Goal: Book appointment/travel/reservation

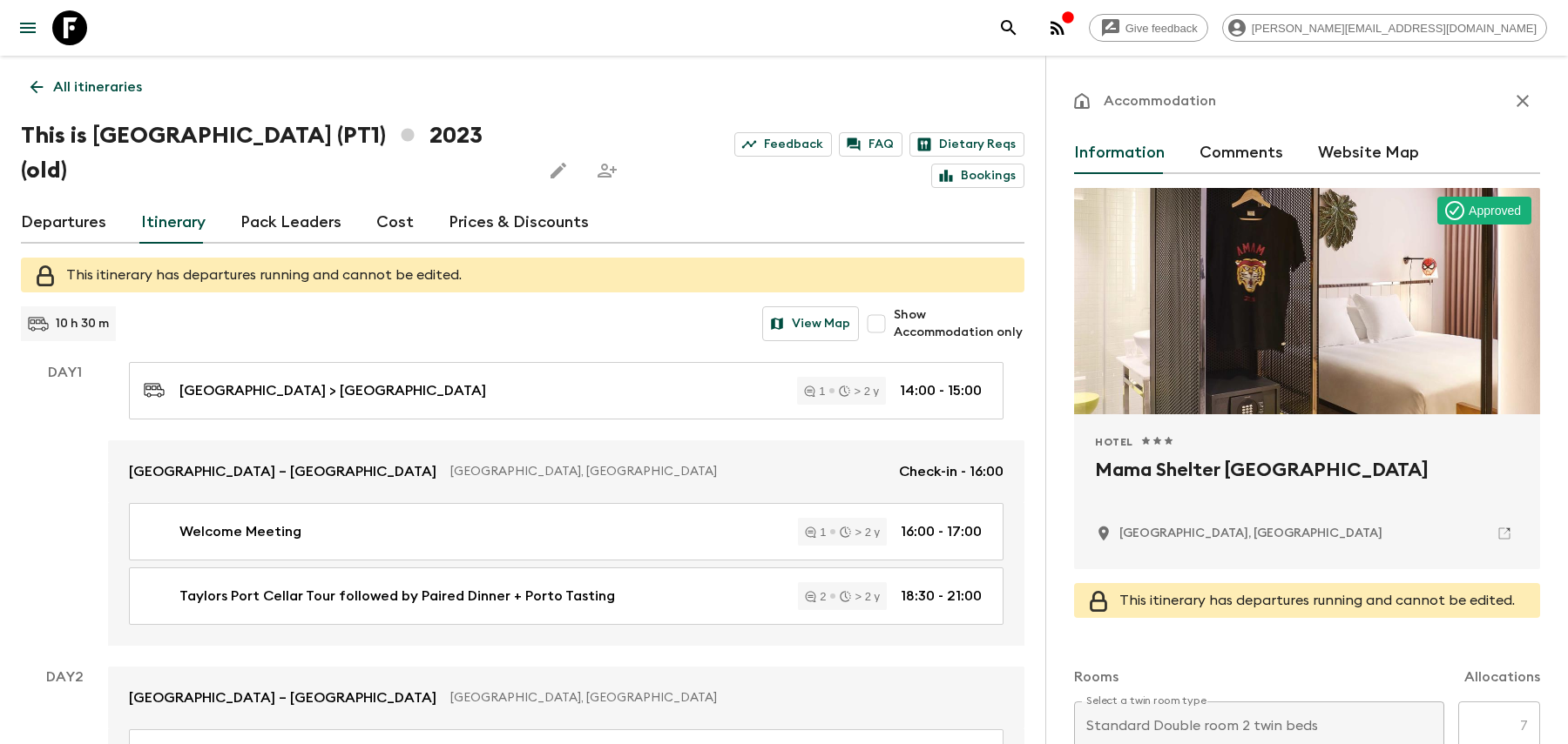
click at [111, 83] on p "All itineraries" at bounding box center [98, 86] width 89 height 21
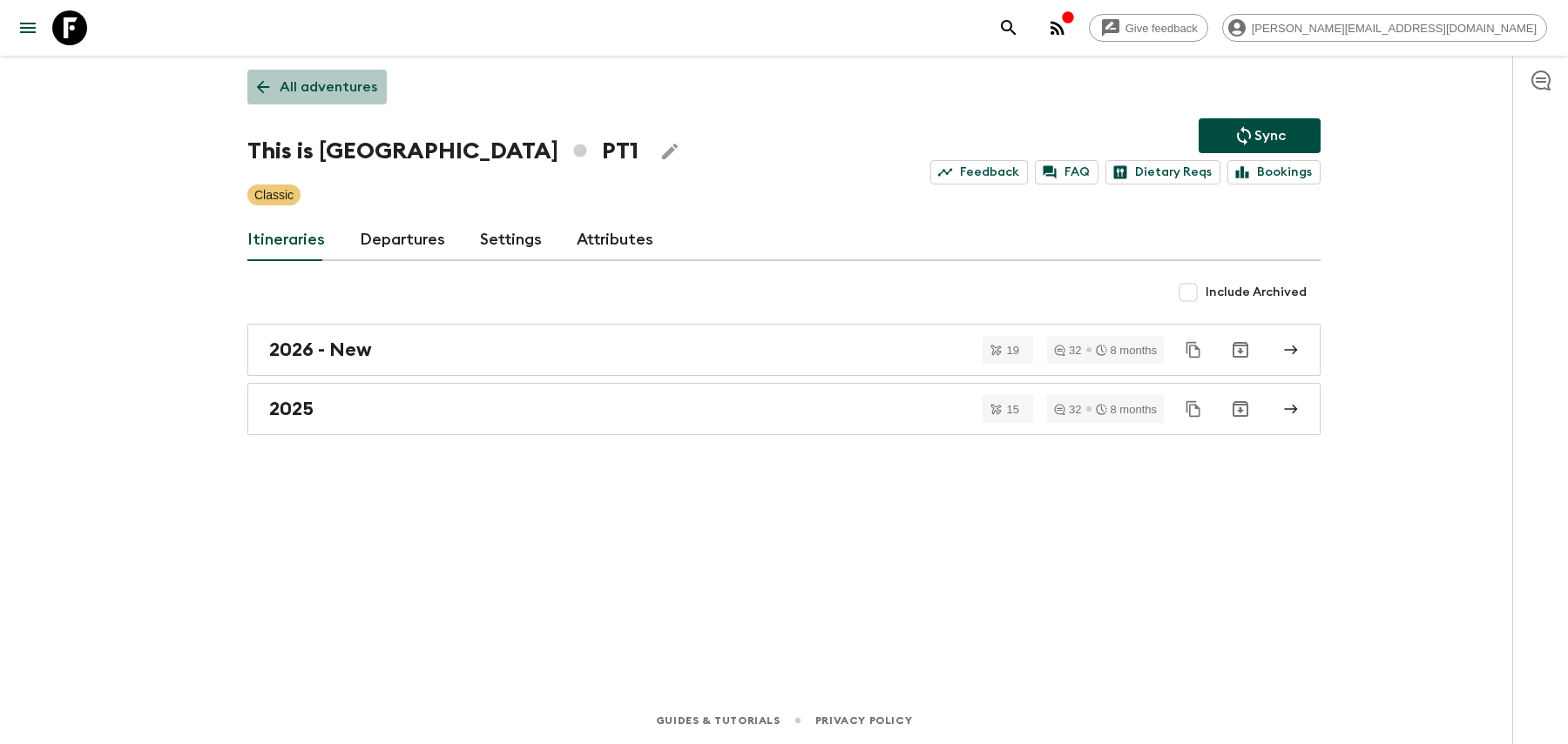
click at [353, 86] on p "All adventures" at bounding box center [328, 86] width 97 height 21
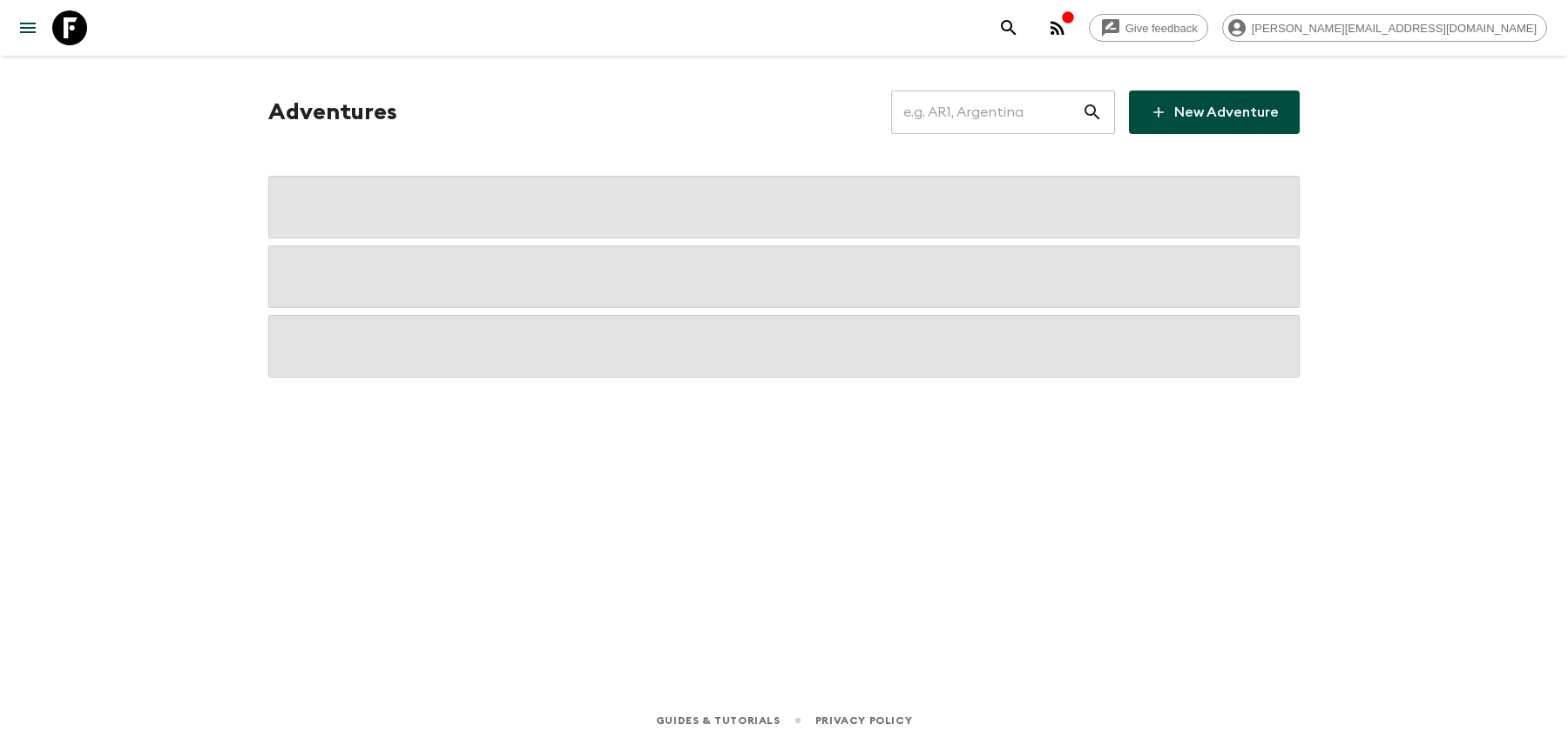
click at [1011, 110] on input "text" at bounding box center [986, 112] width 191 height 49
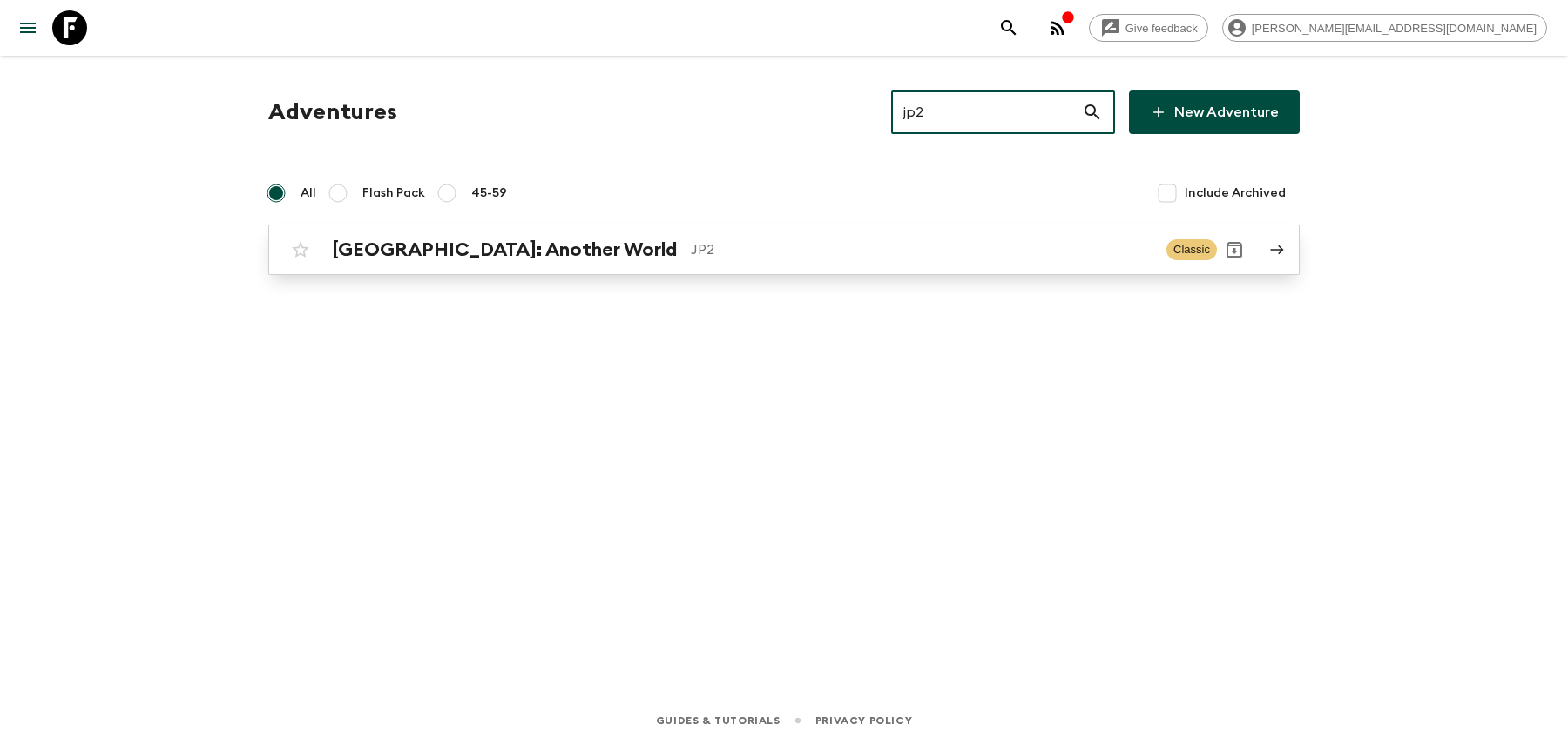
type input "jp2"
click at [839, 245] on p "JP2" at bounding box center [921, 249] width 461 height 21
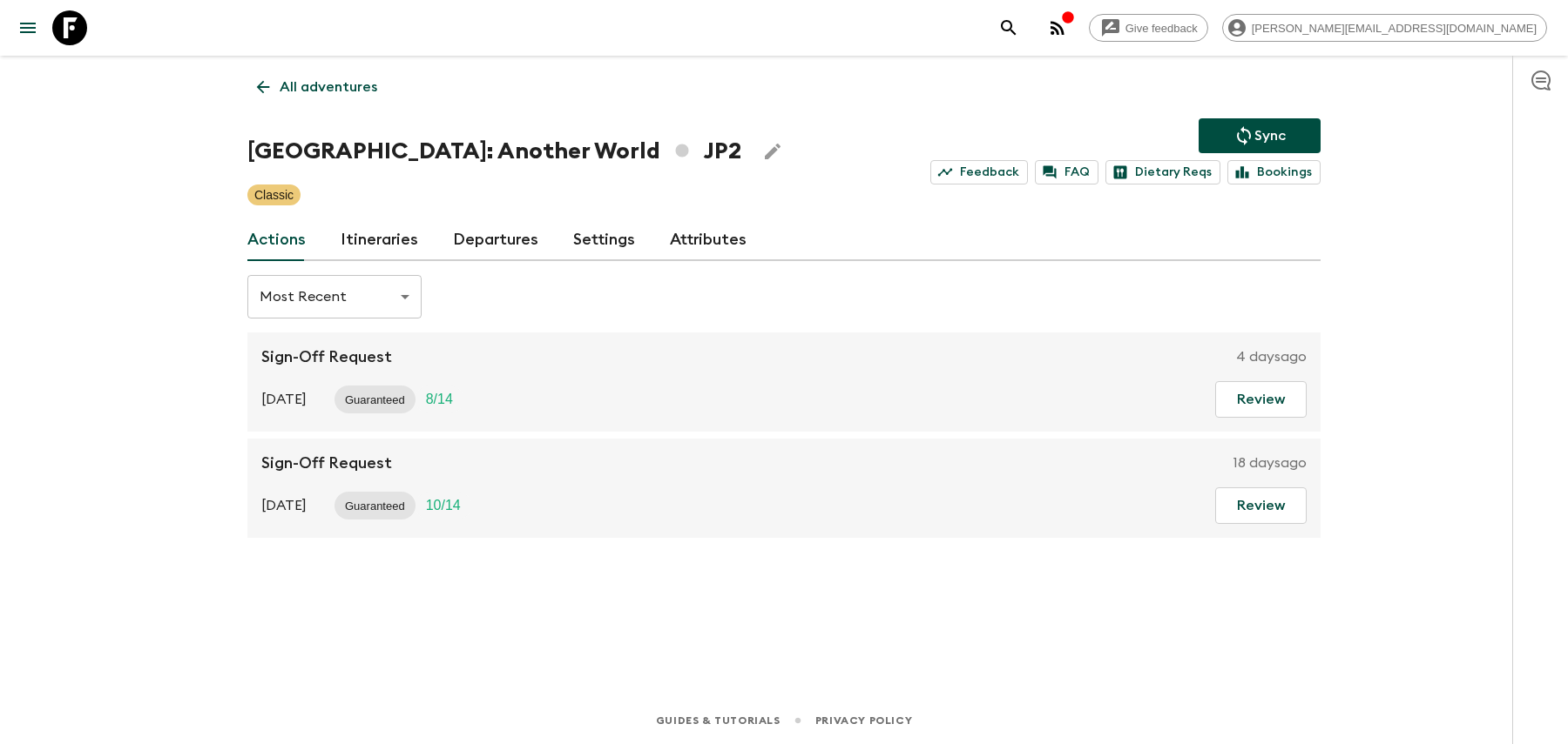
click at [366, 267] on div "All adventures Japan: Another World JP2 Sync Feedback FAQ Dietary Reqs Bookings…" at bounding box center [783, 352] width 1114 height 593
click at [366, 239] on link "Itineraries" at bounding box center [379, 240] width 77 height 42
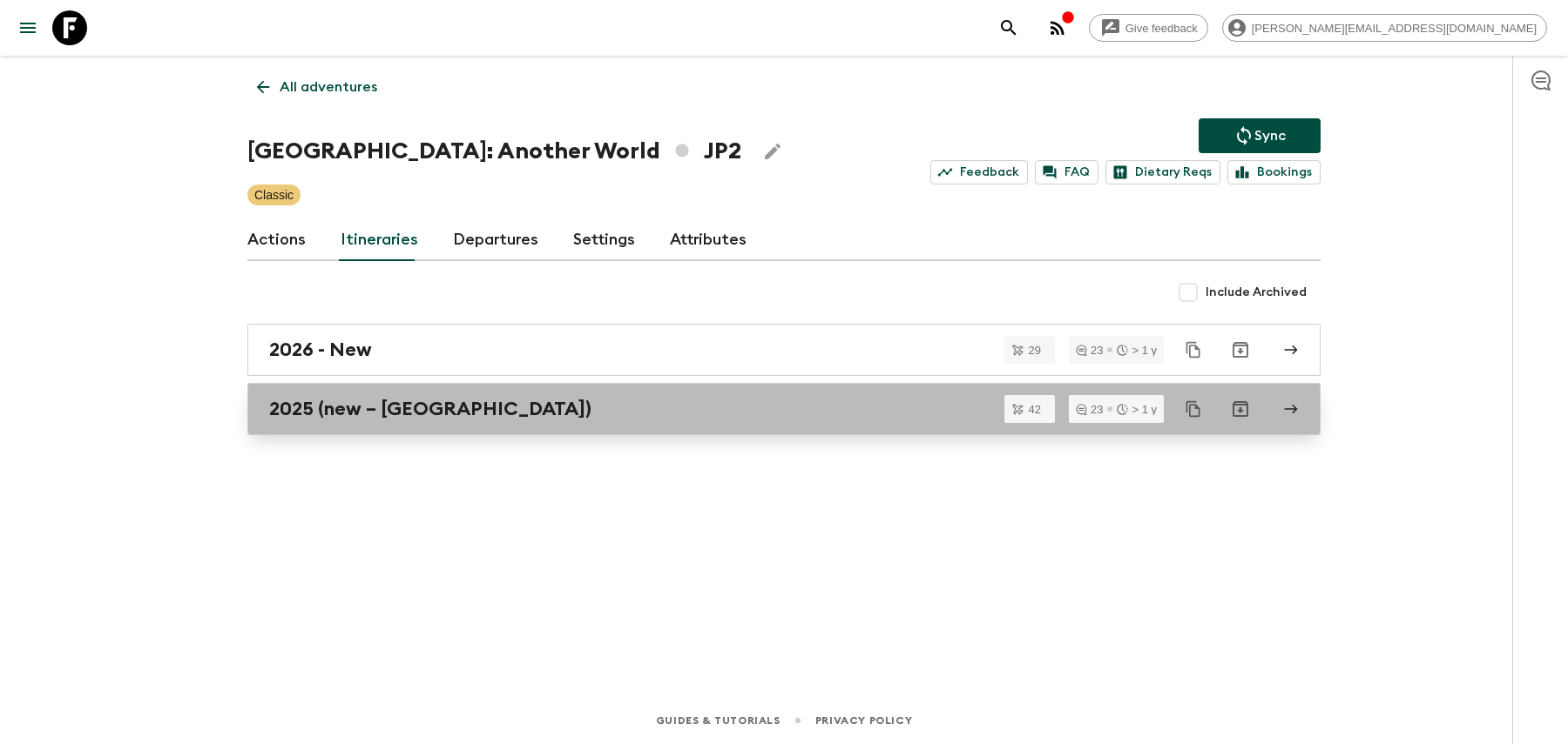
click at [445, 408] on div "2025 (new – [GEOGRAPHIC_DATA])" at bounding box center [767, 409] width 996 height 23
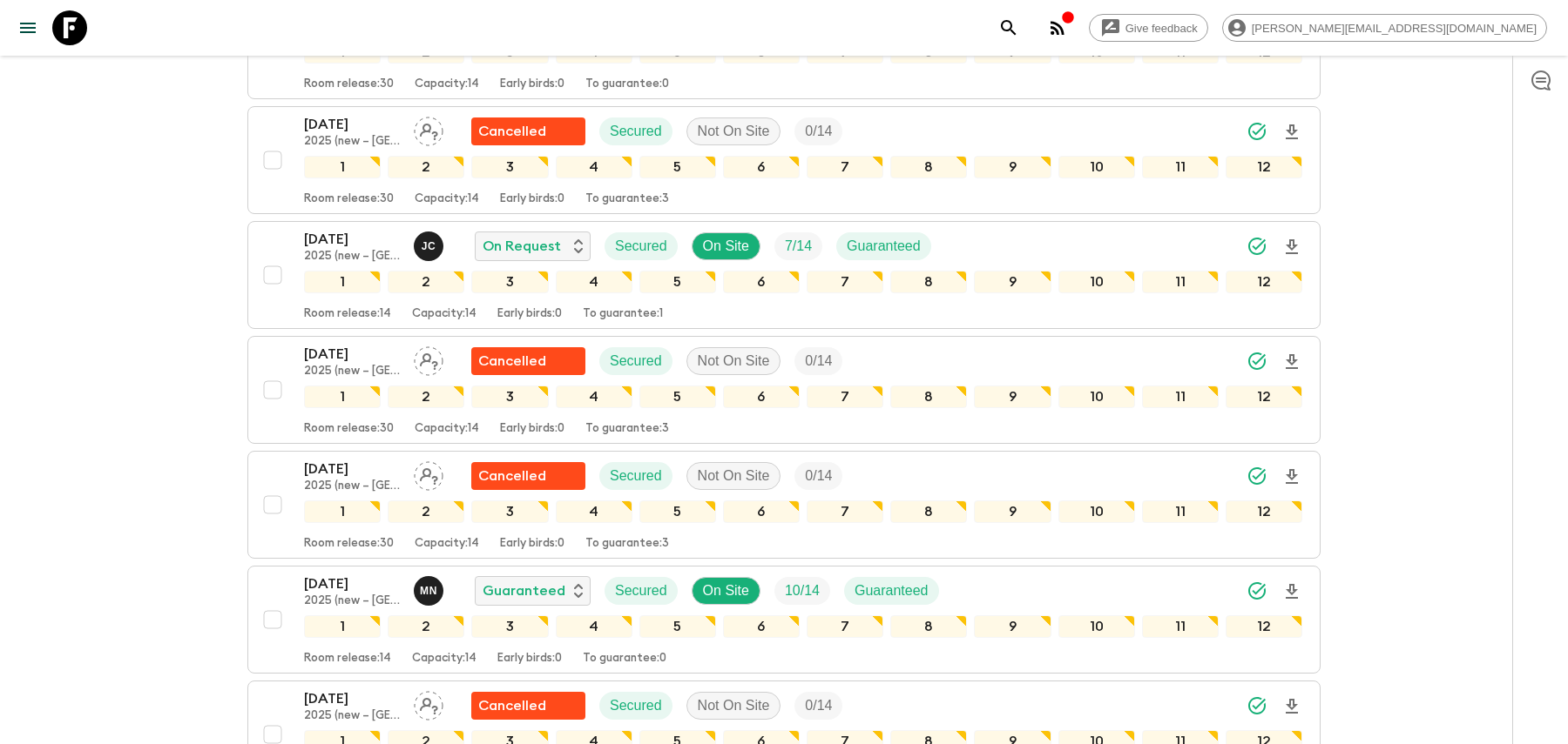
scroll to position [2680, 0]
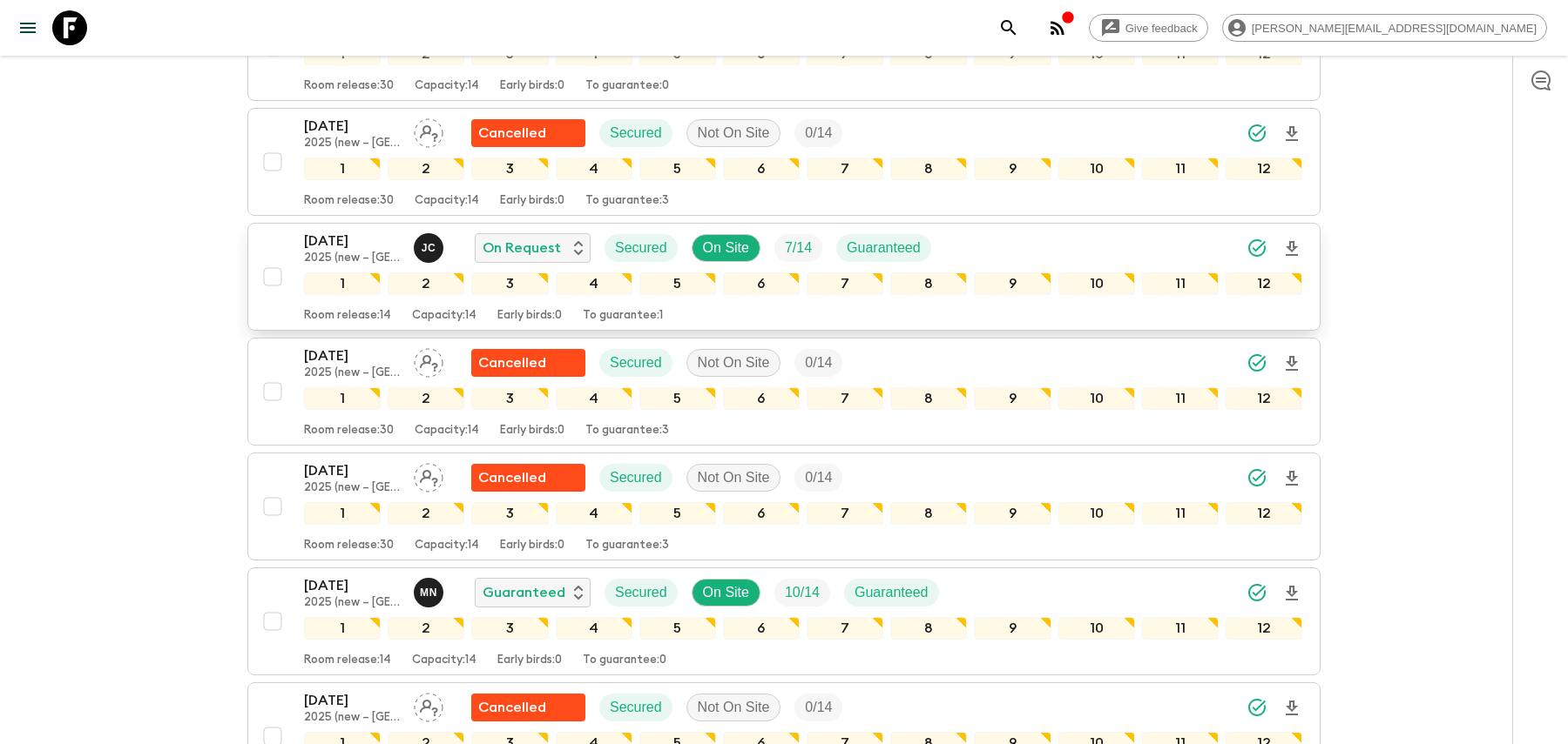
click at [1038, 231] on div "[DATE] 2025 (new – [GEOGRAPHIC_DATA]) [PERSON_NAME] On Request Secured On Site …" at bounding box center [803, 248] width 998 height 35
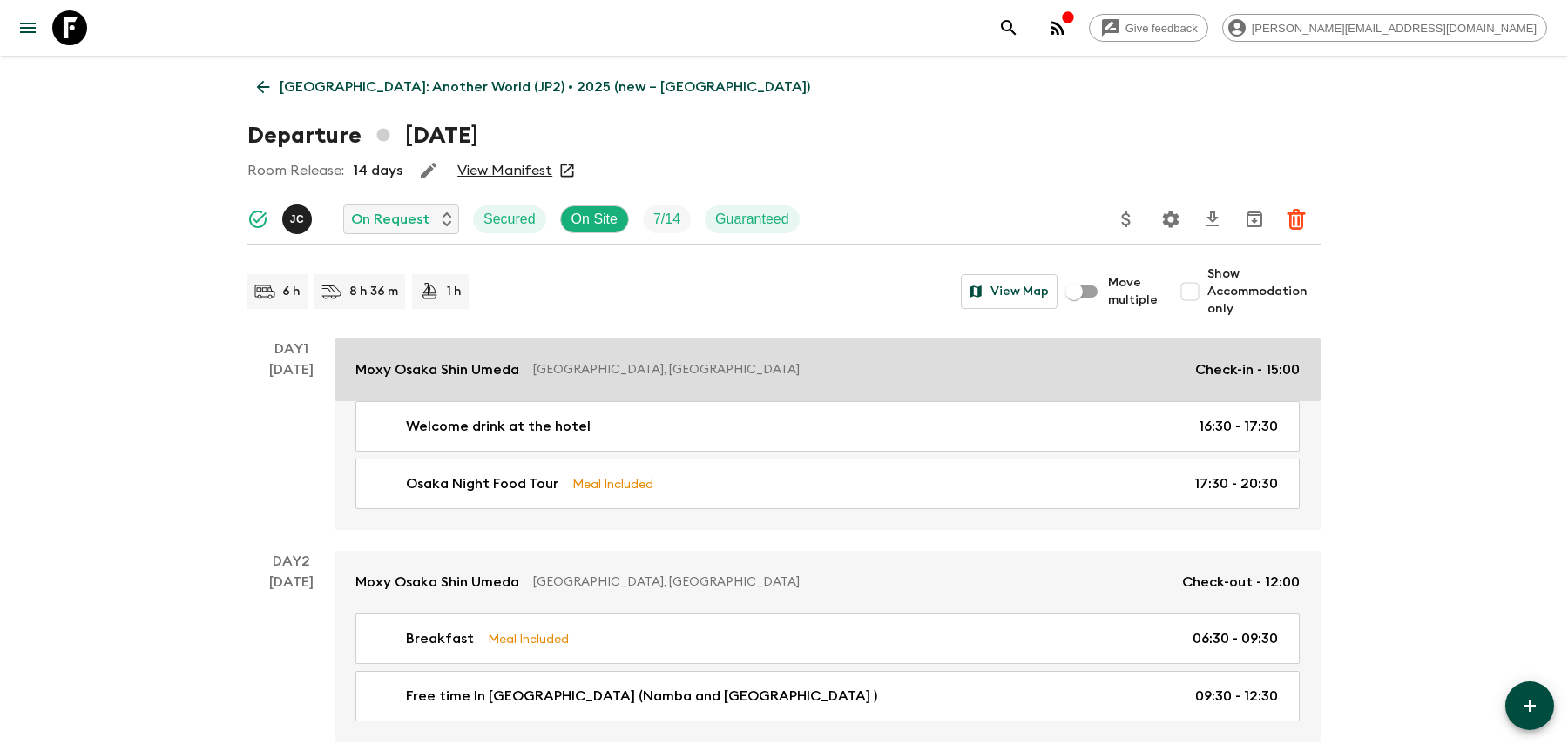
click at [603, 365] on p "[GEOGRAPHIC_DATA], [GEOGRAPHIC_DATA]" at bounding box center [856, 370] width 648 height 18
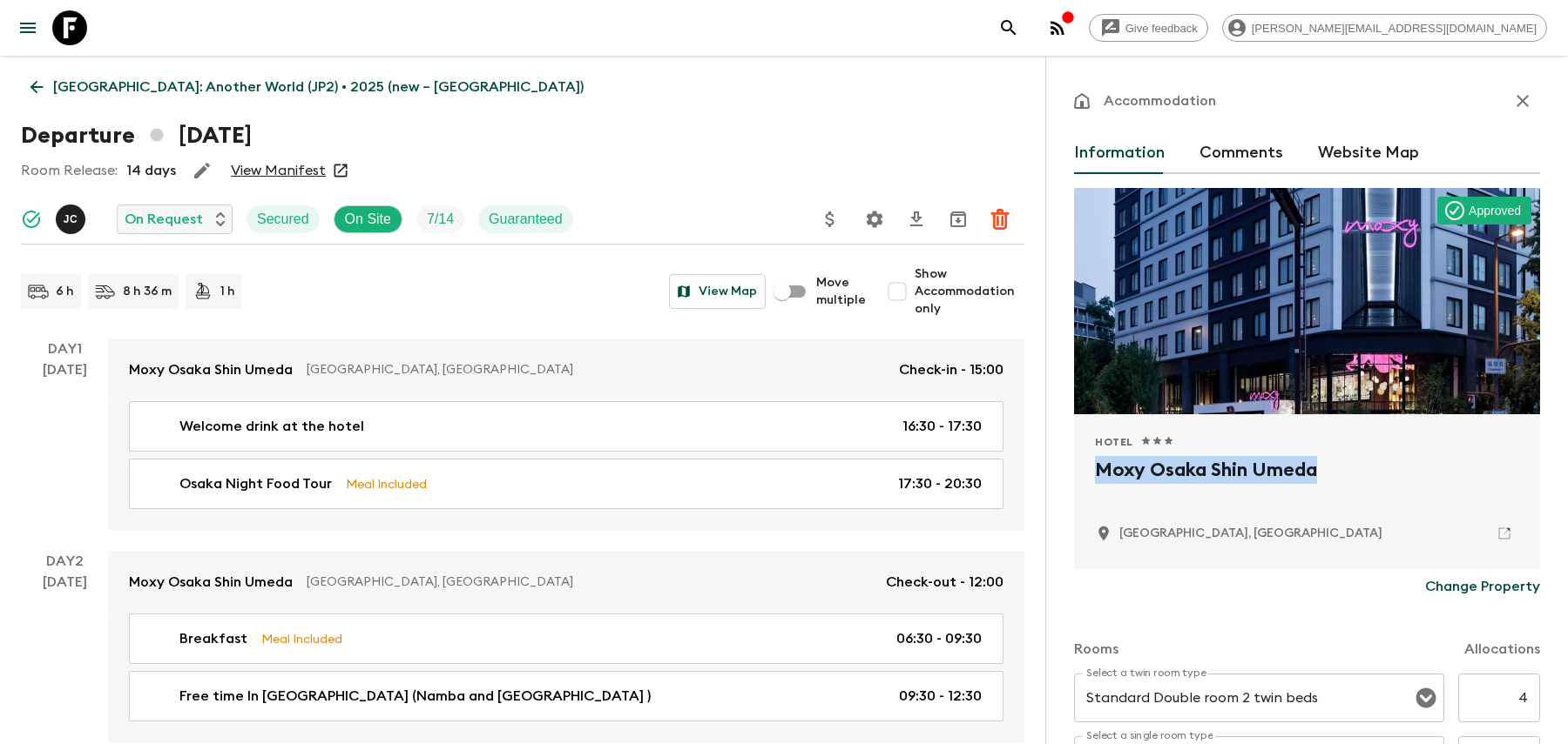
drag, startPoint x: 1330, startPoint y: 465, endPoint x: 1079, endPoint y: 475, distance: 251.2
click at [1079, 475] on div "Hotel 1 Star 2 Stars 3 Stars 4 Stars 5 Stars Moxy Osaka Shin Umeda [GEOGRAPHIC_…" at bounding box center [1307, 492] width 466 height 155
copy h2 "Moxy Osaka Shin Umeda"
